Goal: Task Accomplishment & Management: Manage account settings

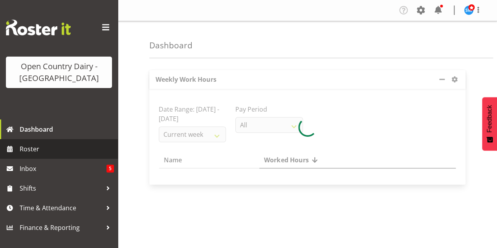
click at [31, 151] on span "Roster" at bounding box center [67, 149] width 94 height 12
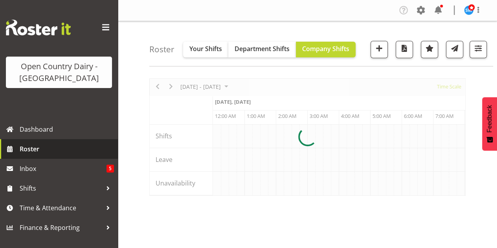
scroll to position [0, 3775]
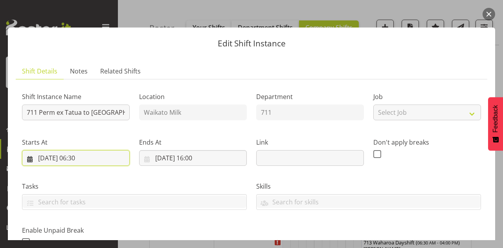
click at [86, 158] on input "[DATE] 06:30" at bounding box center [76, 158] width 108 height 16
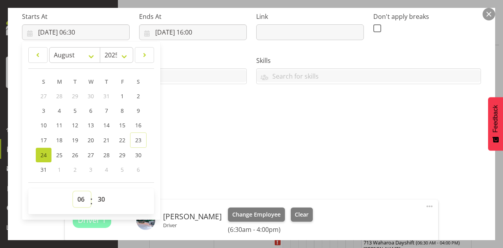
click at [81, 199] on select "00 01 02 03 04 05 06 07 08 09 10 11 12 13 14 15 16 17 18 19 20 21 22 23" at bounding box center [82, 200] width 18 height 16
select select "5"
click at [73, 192] on select "00 01 02 03 04 05 06 07 08 09 10 11 12 13 14 15 16 17 18 19 20 21 22 23" at bounding box center [82, 200] width 18 height 16
type input "[DATE] 05:30"
click at [100, 196] on select "00 01 02 03 04 05 06 07 08 09 10 11 12 13 14 15 16 17 18 19 20 21 22 23 24 25 2…" at bounding box center [103, 200] width 18 height 16
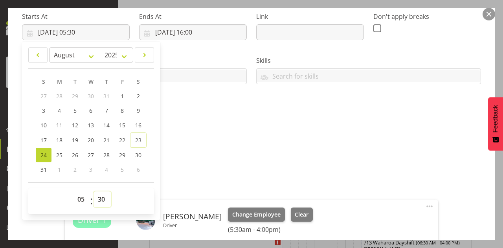
select select "0"
click at [94, 192] on select "00 01 02 03 04 05 06 07 08 09 10 11 12 13 14 15 16 17 18 19 20 21 22 23 24 25 2…" at bounding box center [103, 200] width 18 height 16
type input "[DATE] 05:00"
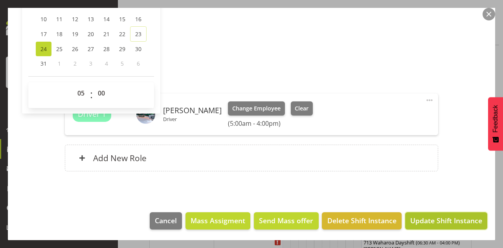
click at [434, 220] on span "Update Shift Instance" at bounding box center [447, 221] width 72 height 10
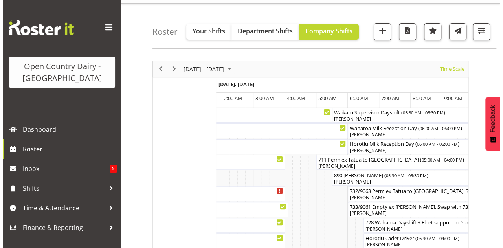
scroll to position [15, 0]
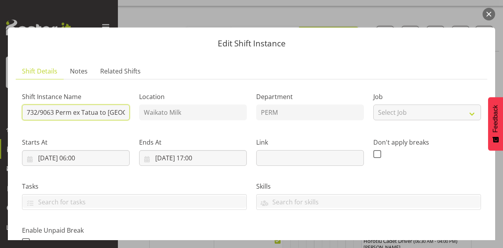
click at [125, 112] on input "732/9063 Perm ex Tatua to [GEOGRAPHIC_DATA], Swap at [GEOGRAPHIC_DATA]" at bounding box center [76, 113] width 108 height 16
click at [122, 112] on input "732/9063 Perm ex Tatua to [GEOGRAPHIC_DATA], Swap at [GEOGRAPHIC_DATA]" at bounding box center [76, 113] width 108 height 16
drag, startPoint x: 122, startPoint y: 112, endPoint x: 95, endPoint y: 111, distance: 26.4
click at [95, 111] on input "732/90nganui, Swap at [GEOGRAPHIC_DATA]" at bounding box center [76, 113] width 108 height 16
click at [114, 111] on input "732/90nganui, Swap at [GEOGRAPHIC_DATA]" at bounding box center [76, 113] width 108 height 16
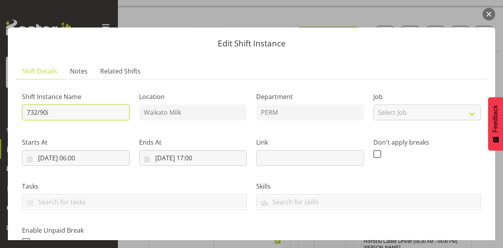
click at [112, 113] on input "732/90i" at bounding box center [76, 113] width 108 height 16
type input "732/9063 Perm ex Tatua to [GEOGRAPHIC_DATA] 6.00am"
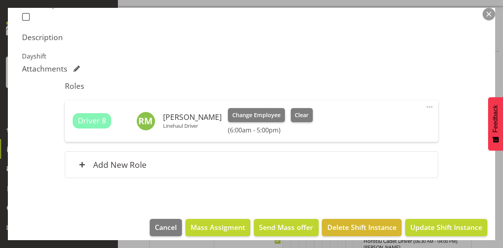
scroll to position [232, 0]
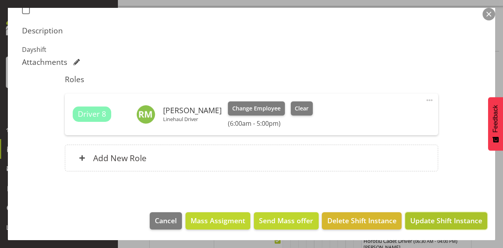
click at [443, 220] on span "Update Shift Instance" at bounding box center [447, 221] width 72 height 10
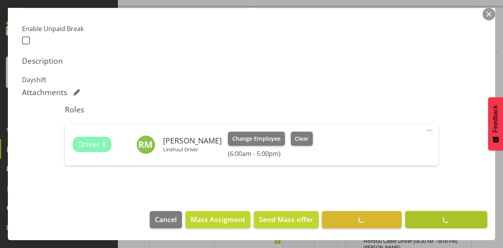
scroll to position [201, 0]
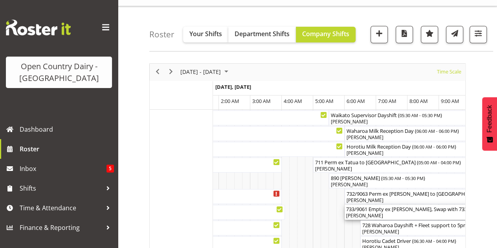
click at [446, 207] on div "733/9061 Empty ex [PERSON_NAME], Swap with 733 Turangi ( 06:00 AM - 04:00 PM )" at bounding box center [501, 209] width 311 height 8
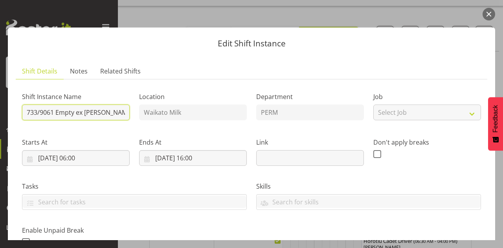
click at [116, 112] on input "733/9061 Empty ex [PERSON_NAME], Swap with 733 Turangi" at bounding box center [76, 113] width 108 height 16
click at [116, 112] on input "733/9061 Empty Swap with 733 Turangi" at bounding box center [76, 113] width 108 height 16
click at [116, 112] on input "733/9061 Empty S3 Turangi" at bounding box center [76, 113] width 108 height 16
type input "733/9061 Empty"
